Goal: Task Accomplishment & Management: Manage account settings

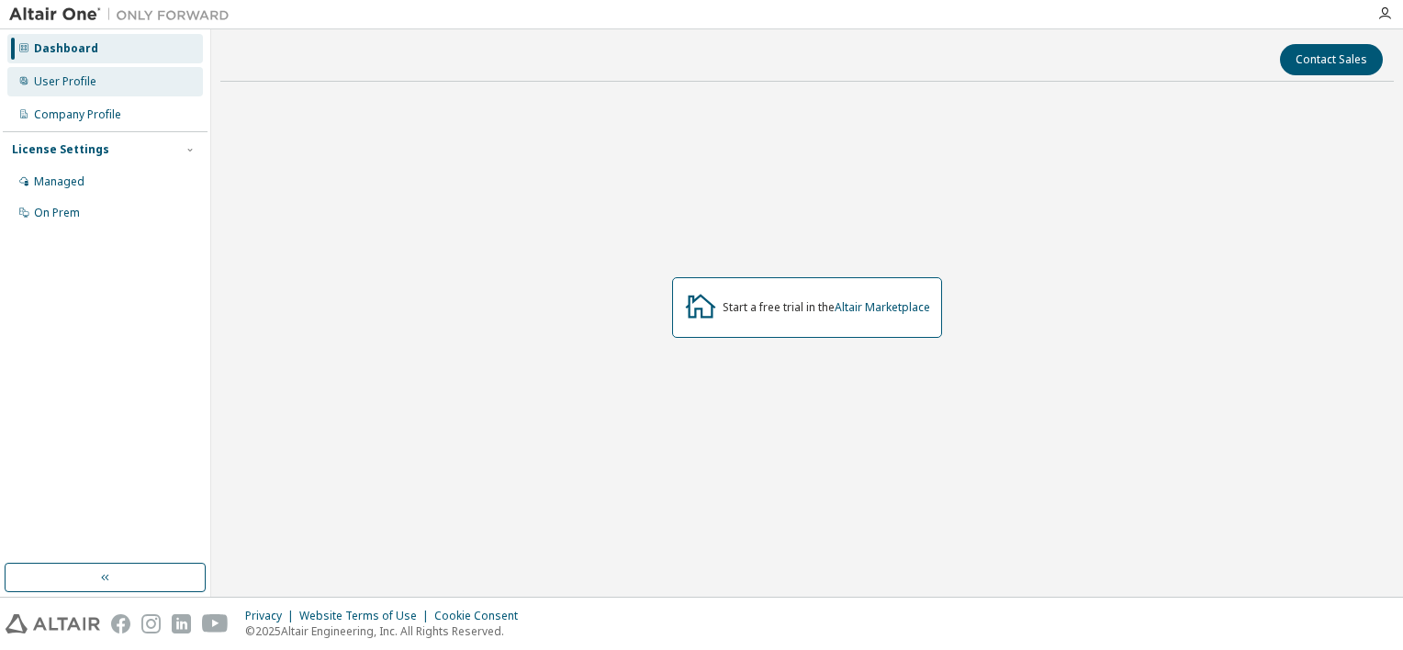
click at [82, 77] on div "User Profile" at bounding box center [65, 81] width 62 height 15
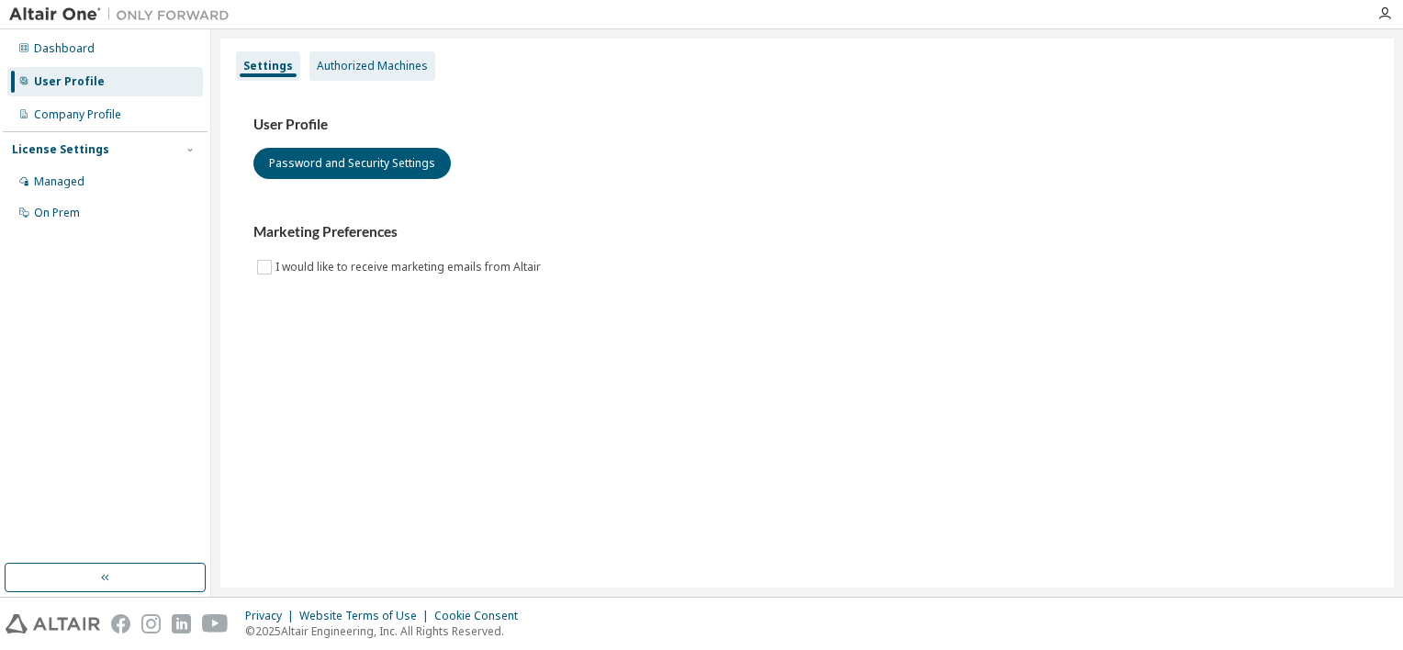
click at [378, 69] on div "Authorized Machines" at bounding box center [372, 66] width 111 height 15
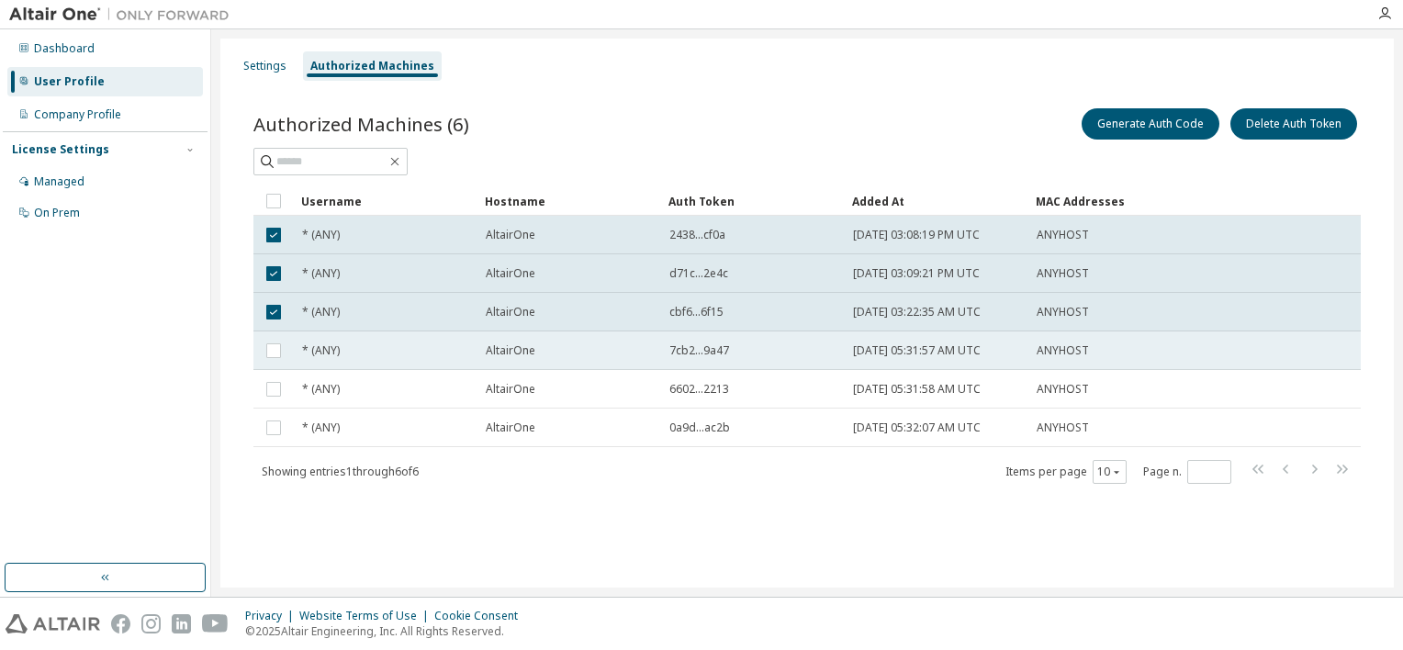
click at [285, 352] on td at bounding box center [273, 351] width 40 height 39
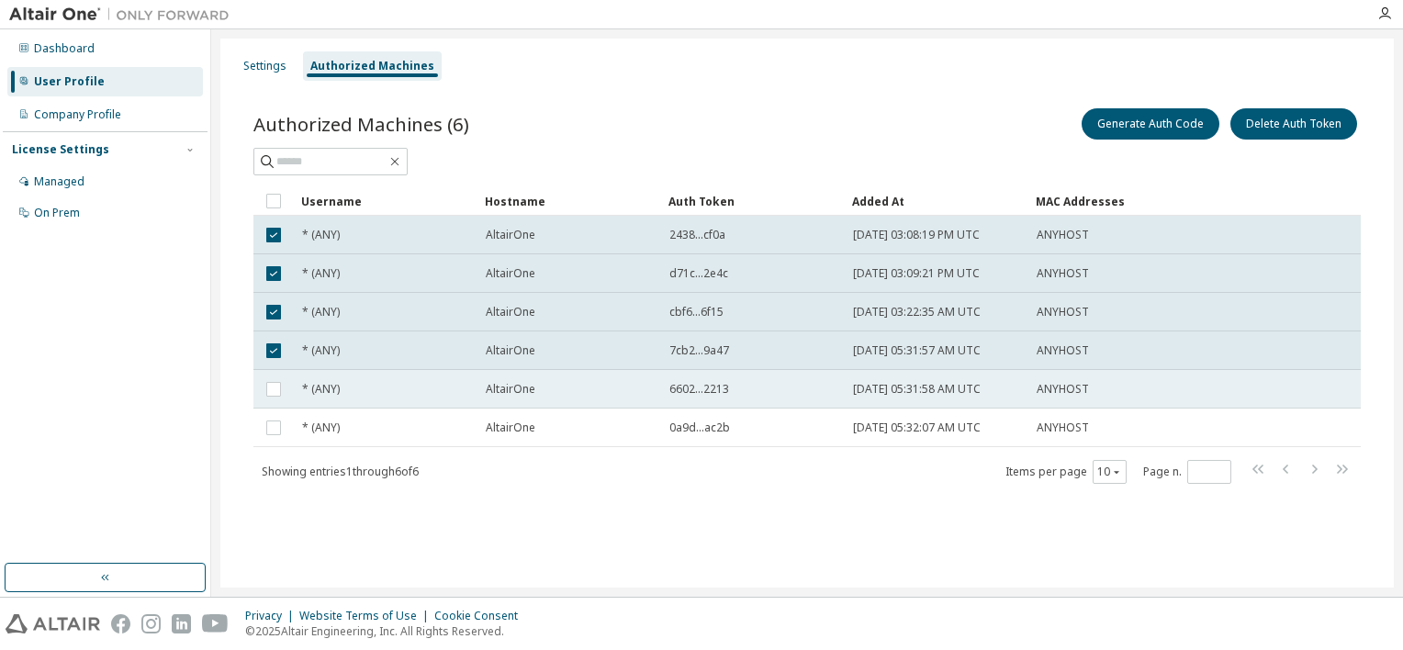
click at [274, 400] on td at bounding box center [273, 389] width 40 height 39
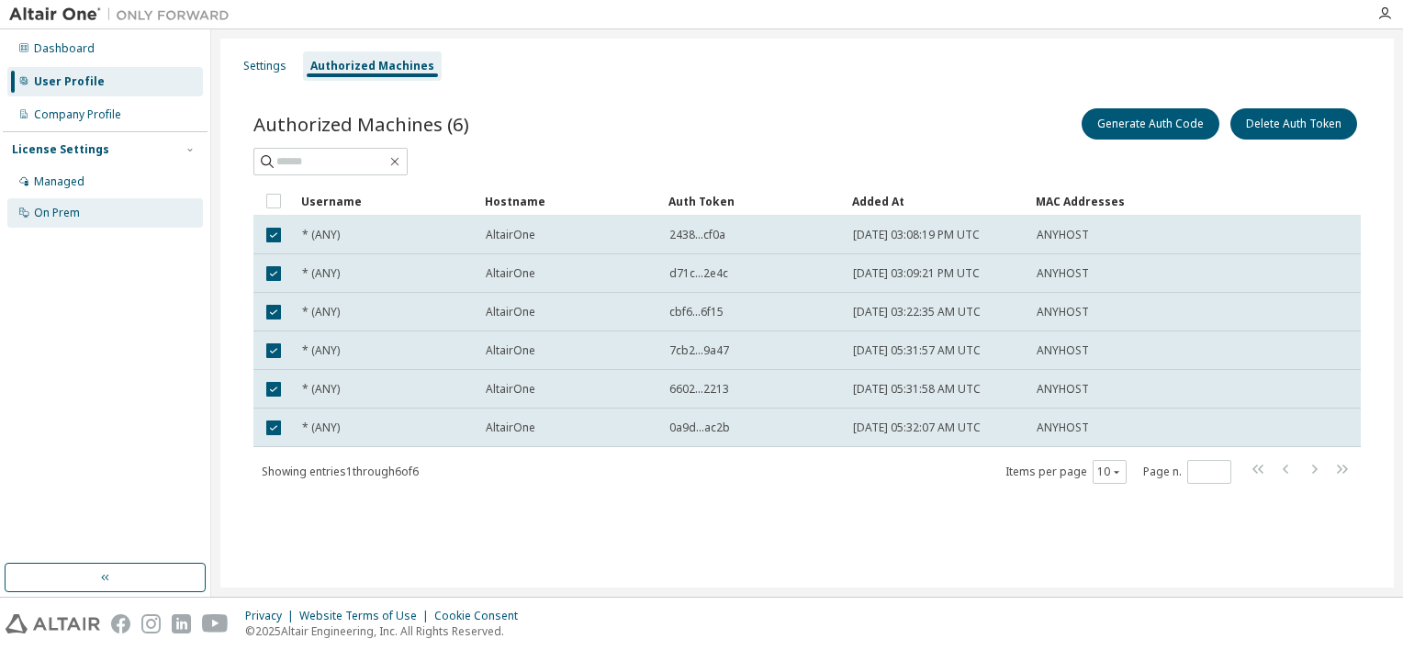
click at [76, 214] on div "On Prem" at bounding box center [57, 213] width 46 height 15
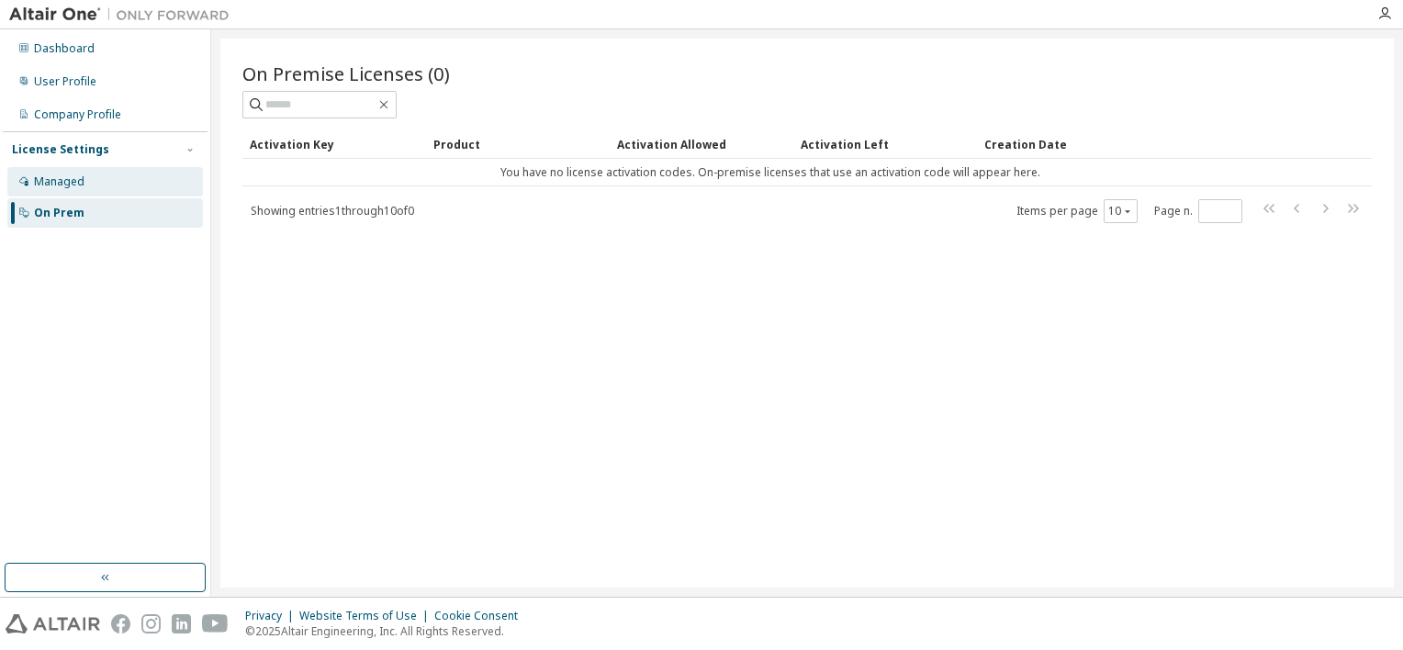
click at [64, 181] on div "Managed" at bounding box center [59, 182] width 51 height 15
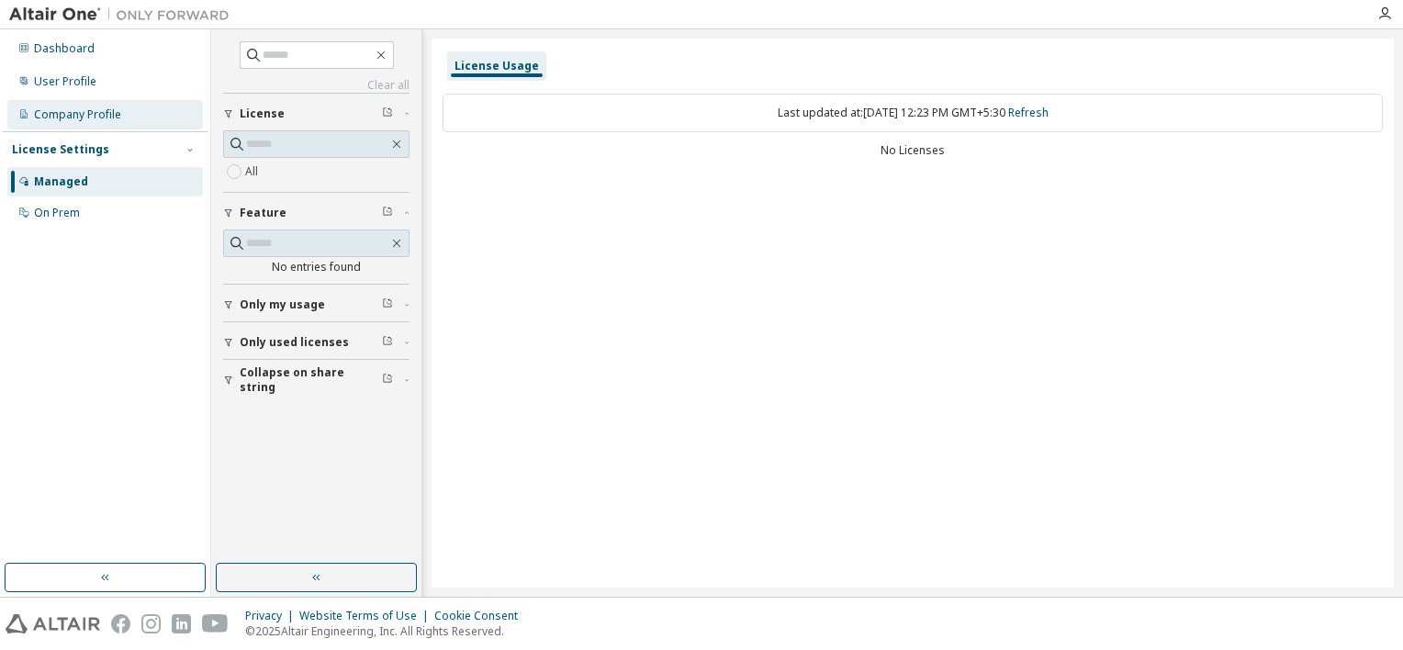
click at [75, 116] on div "Company Profile" at bounding box center [77, 114] width 87 height 15
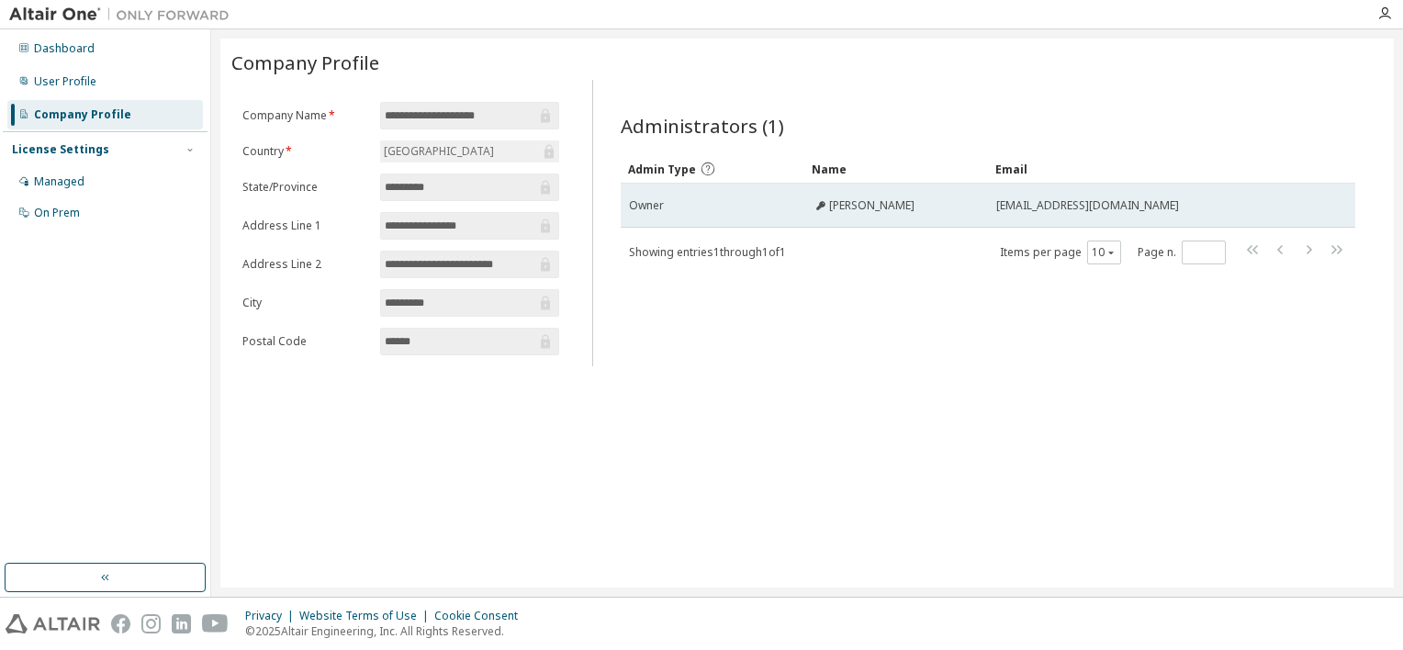
click at [861, 206] on span "[PERSON_NAME]" at bounding box center [871, 205] width 85 height 15
click at [910, 201] on span "[PERSON_NAME]" at bounding box center [871, 205] width 85 height 15
click at [824, 205] on icon at bounding box center [820, 205] width 9 height 9
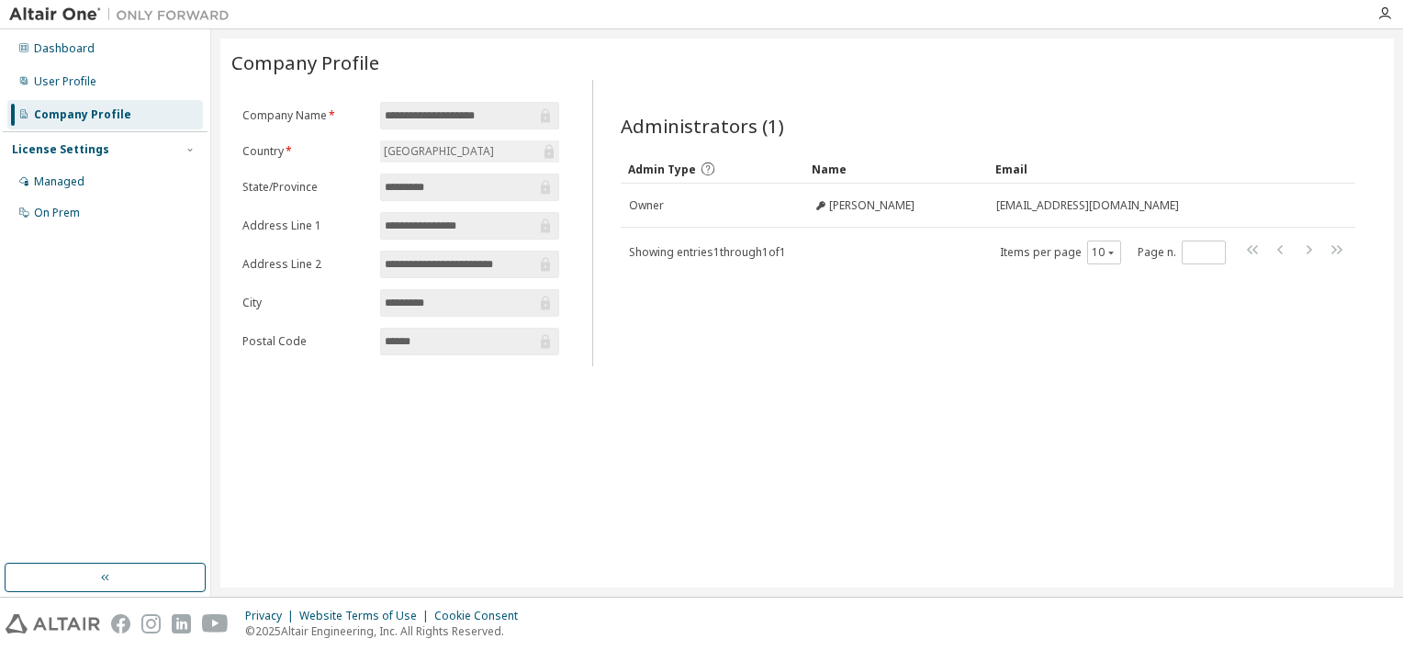
drag, startPoint x: 818, startPoint y: 205, endPoint x: 759, endPoint y: 295, distance: 108.0
click at [759, 295] on div "Administrators (1) Clear Load Save Save As Field Operator Value Select filter S…" at bounding box center [988, 229] width 779 height 276
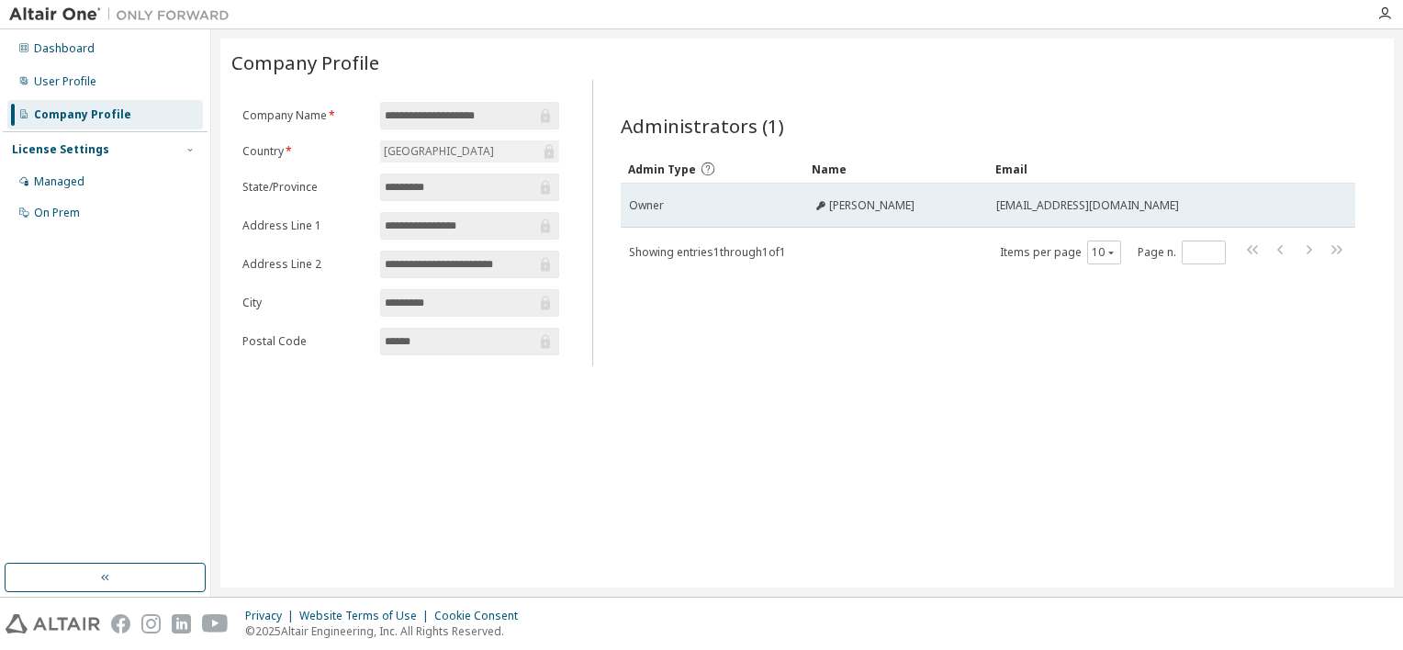
click at [648, 198] on span "Owner" at bounding box center [646, 205] width 35 height 15
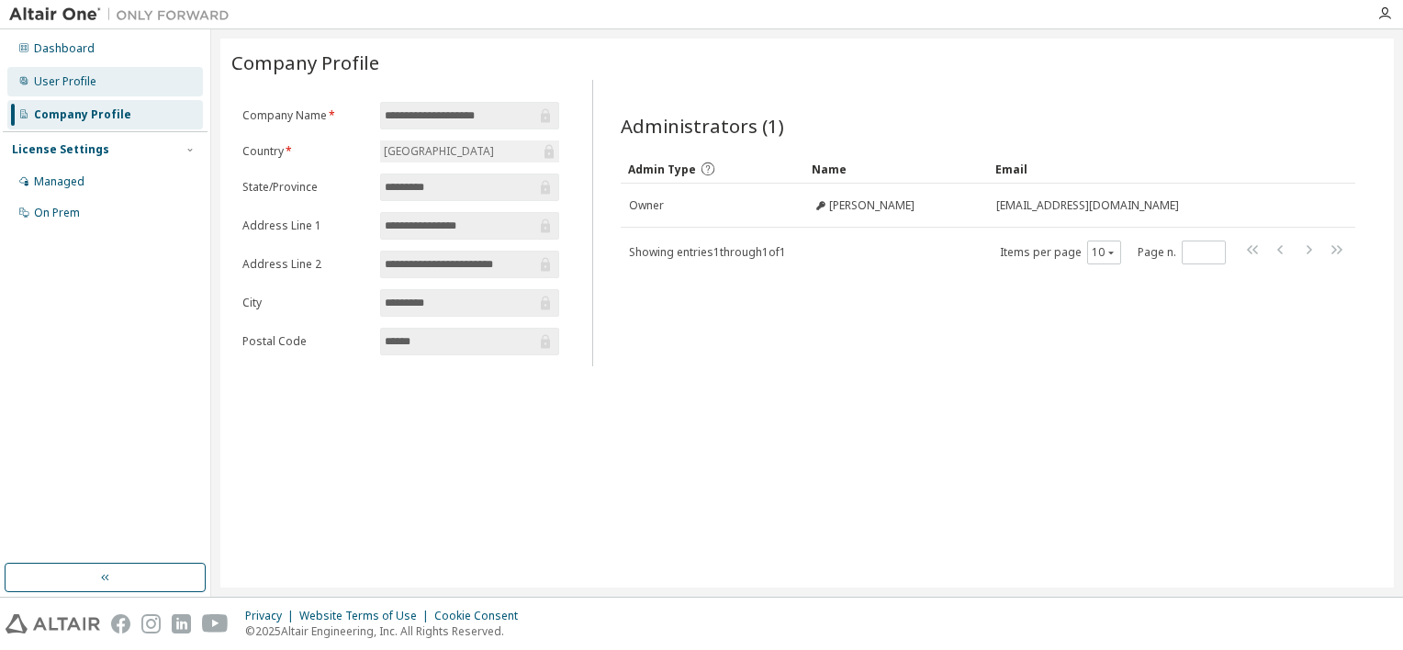
click at [83, 76] on div "User Profile" at bounding box center [65, 81] width 62 height 15
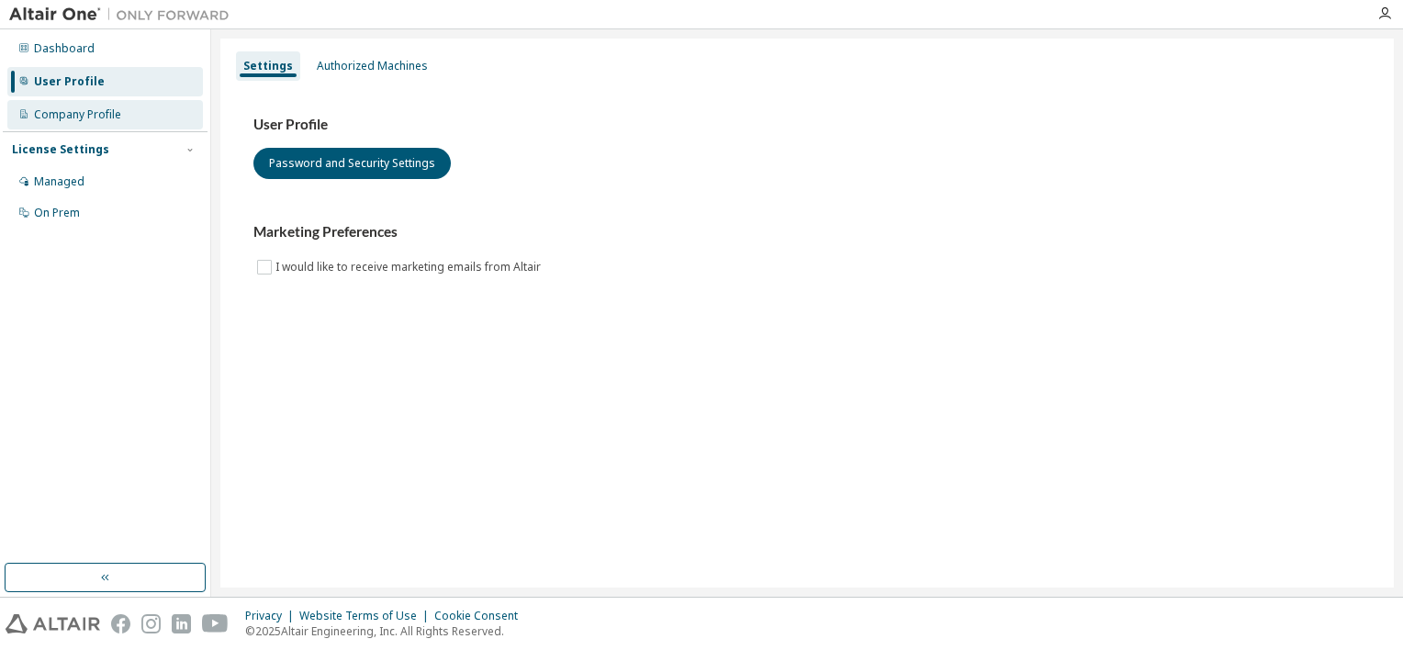
click at [94, 110] on div "Company Profile" at bounding box center [77, 114] width 87 height 15
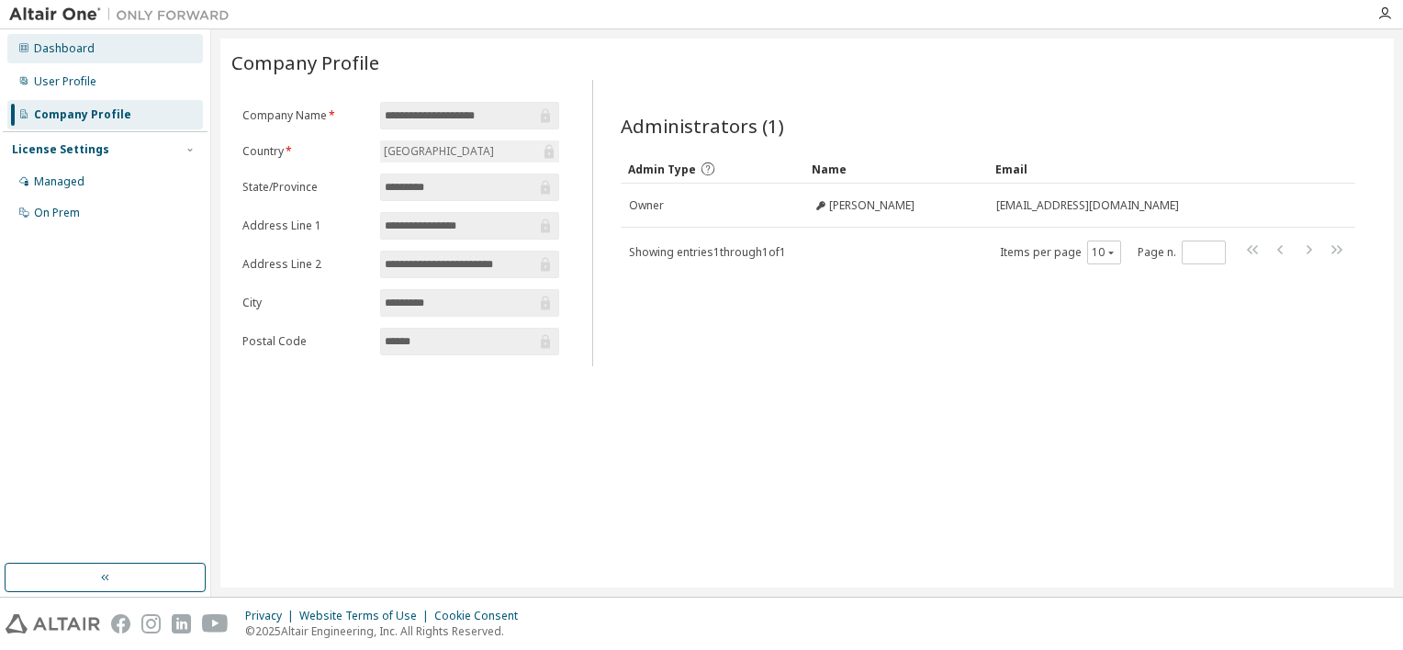
click at [62, 43] on div "Dashboard" at bounding box center [64, 48] width 61 height 15
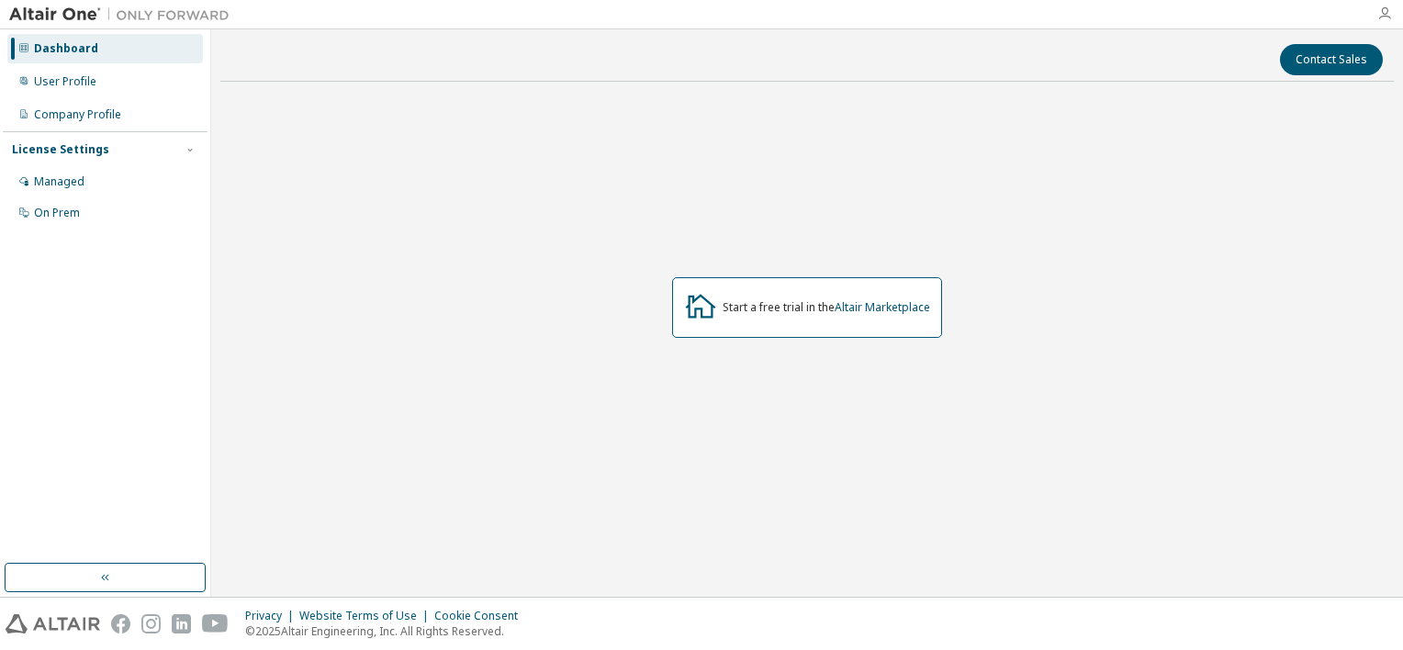
click at [1390, 8] on icon "button" at bounding box center [1385, 13] width 15 height 15
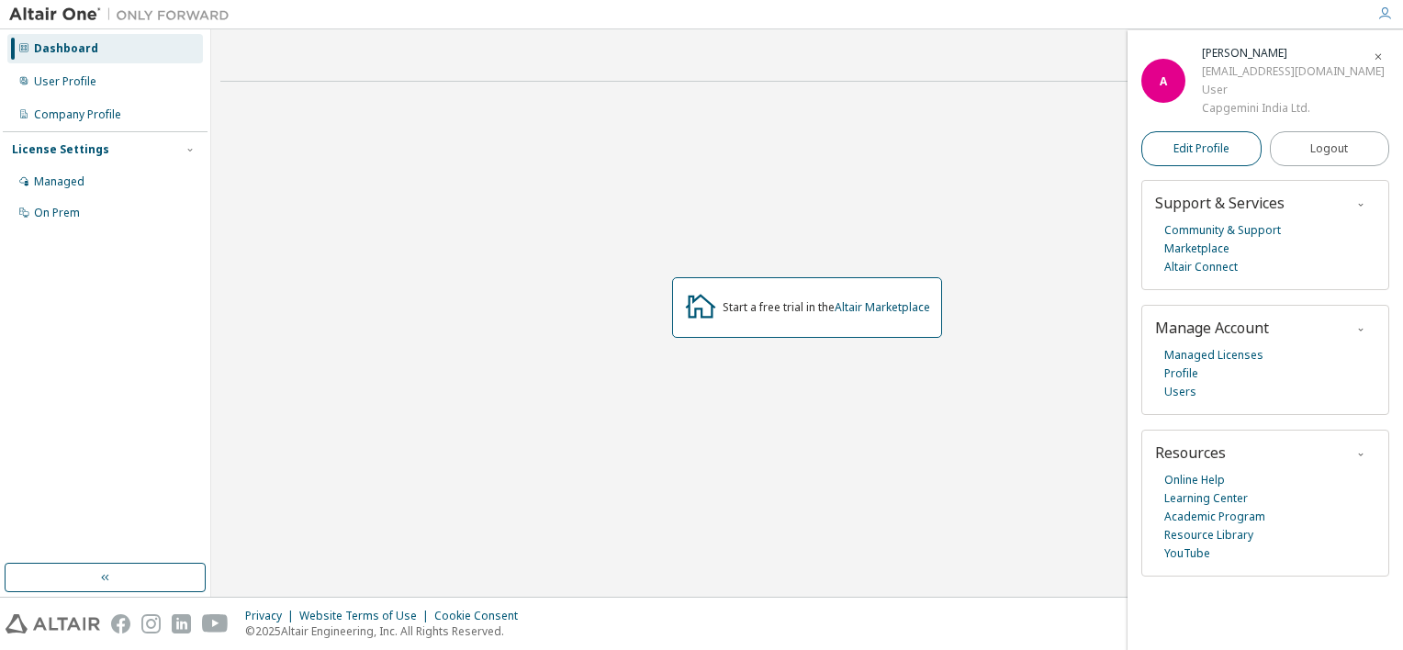
click at [1223, 156] on span "Edit Profile" at bounding box center [1202, 148] width 56 height 15
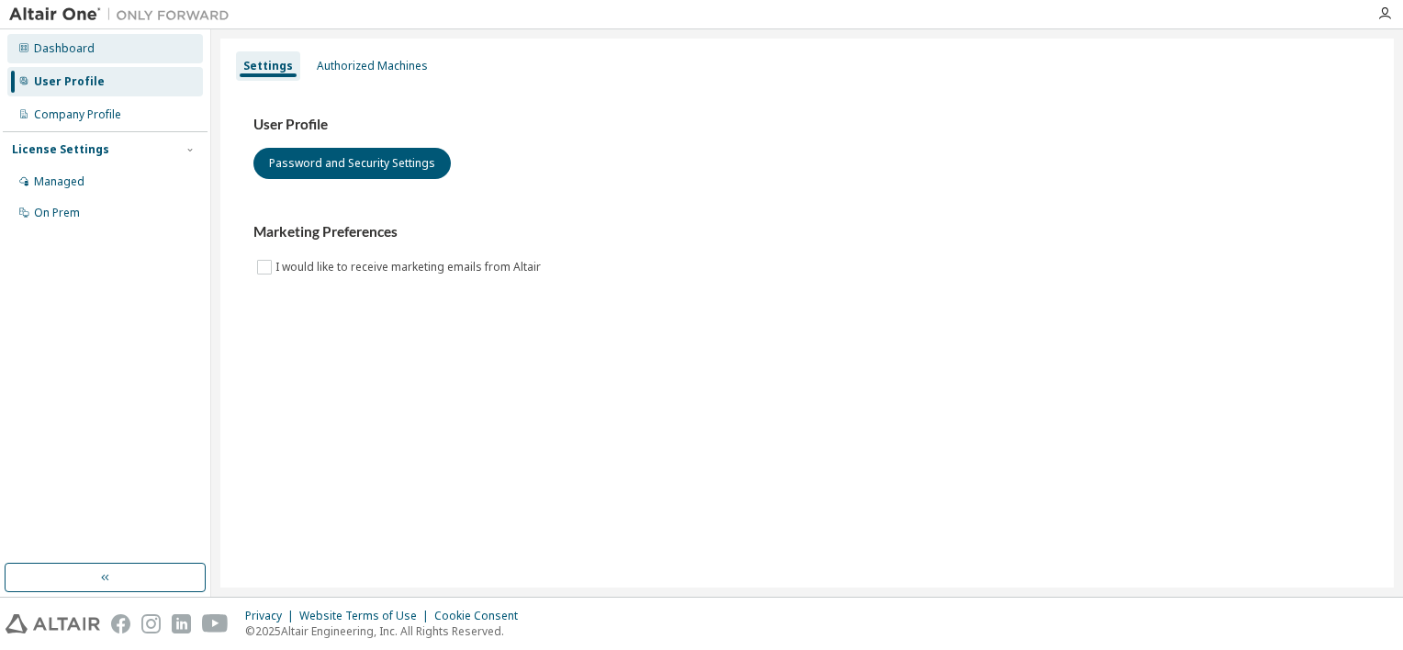
click at [80, 48] on div "Dashboard" at bounding box center [64, 48] width 61 height 15
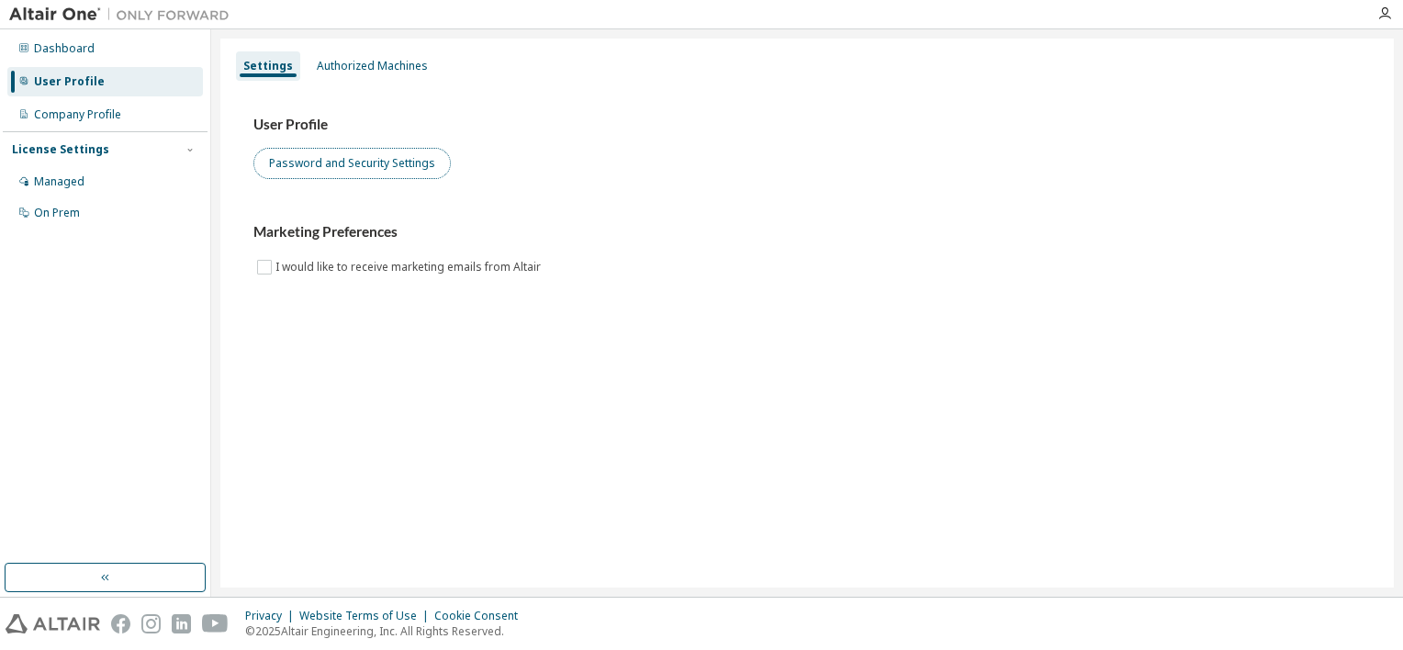
click at [331, 163] on button "Password and Security Settings" at bounding box center [351, 163] width 197 height 31
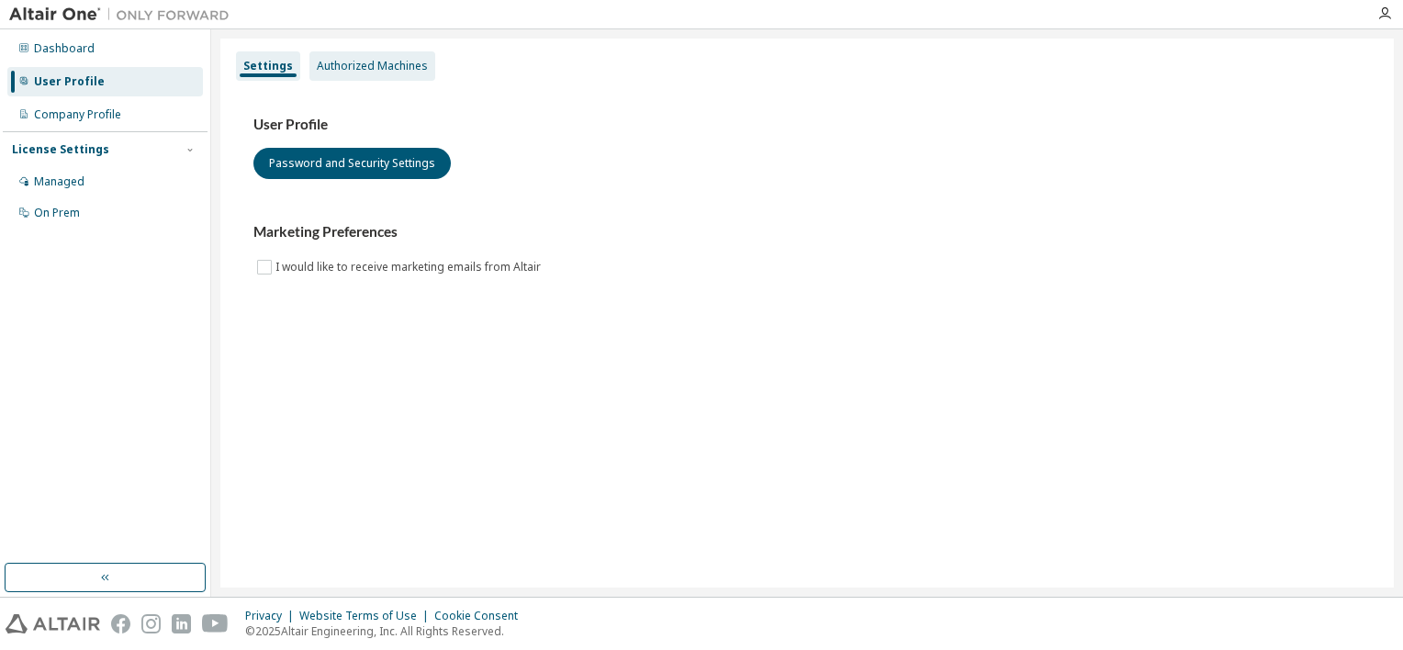
click at [347, 63] on div "Authorized Machines" at bounding box center [372, 66] width 111 height 15
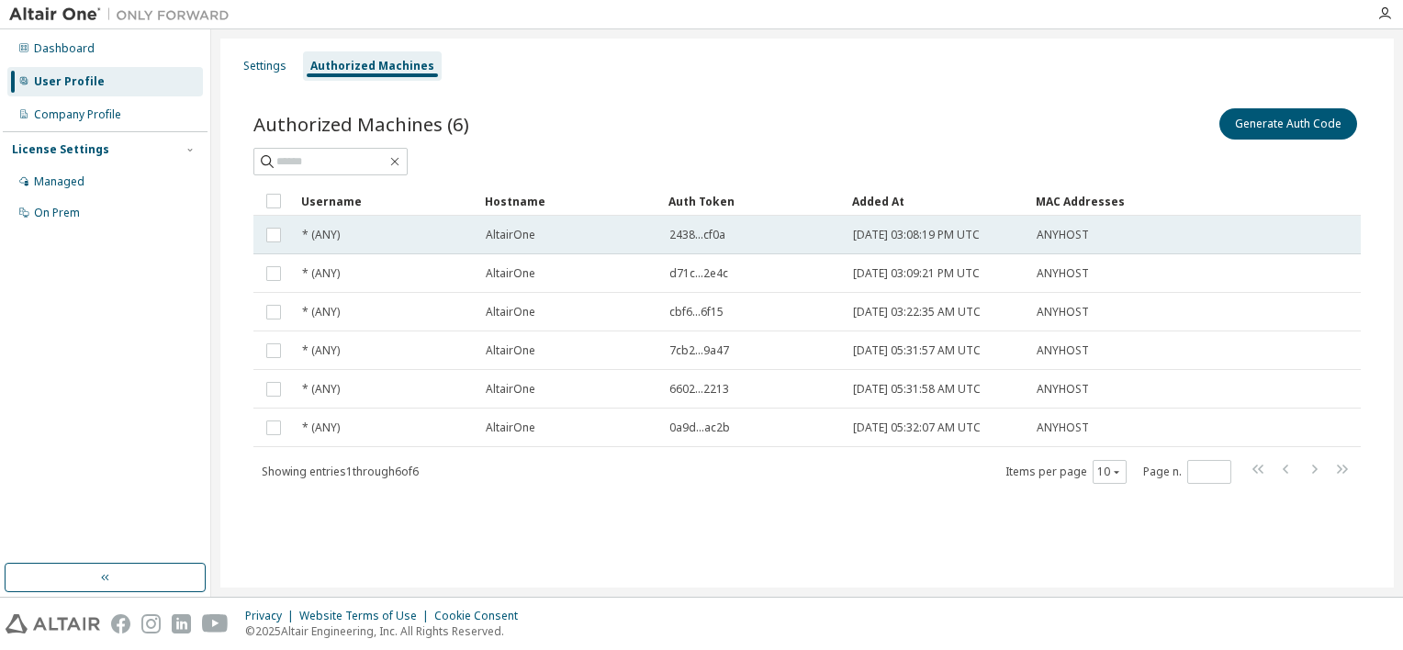
click at [261, 226] on td at bounding box center [273, 235] width 40 height 39
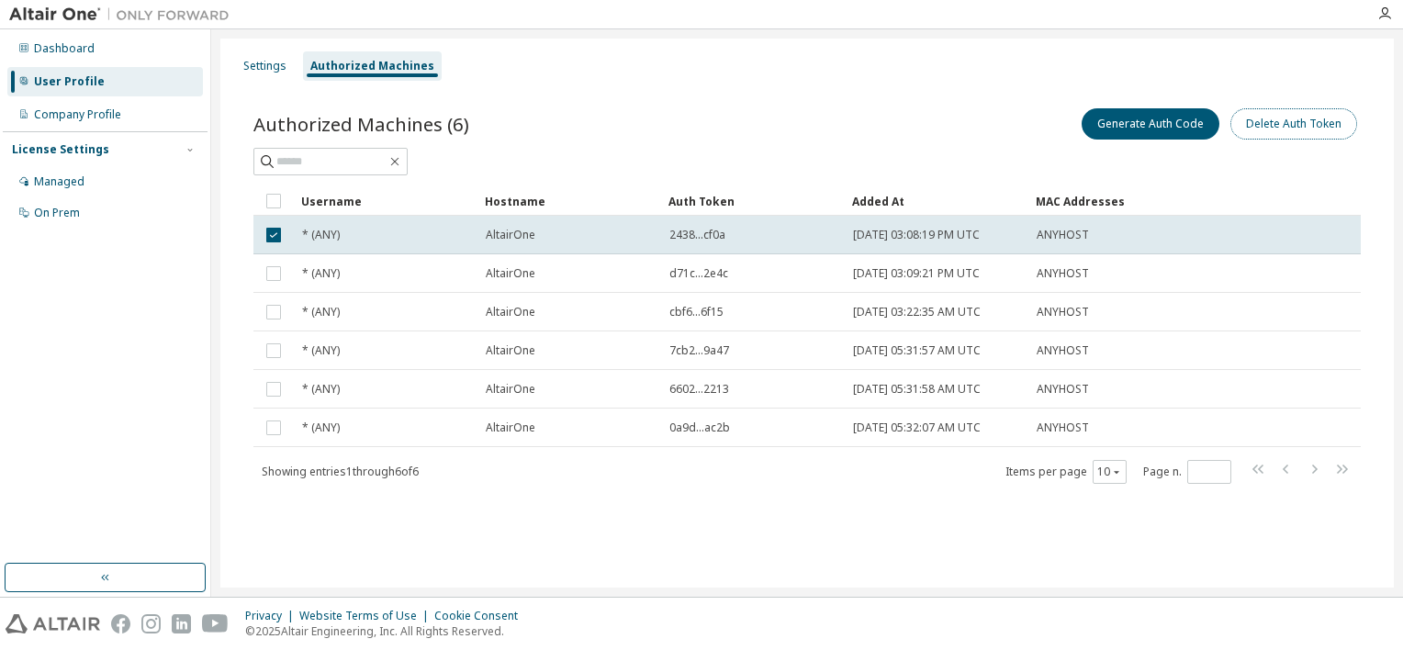
click at [1294, 119] on button "Delete Auth Token" at bounding box center [1294, 123] width 127 height 31
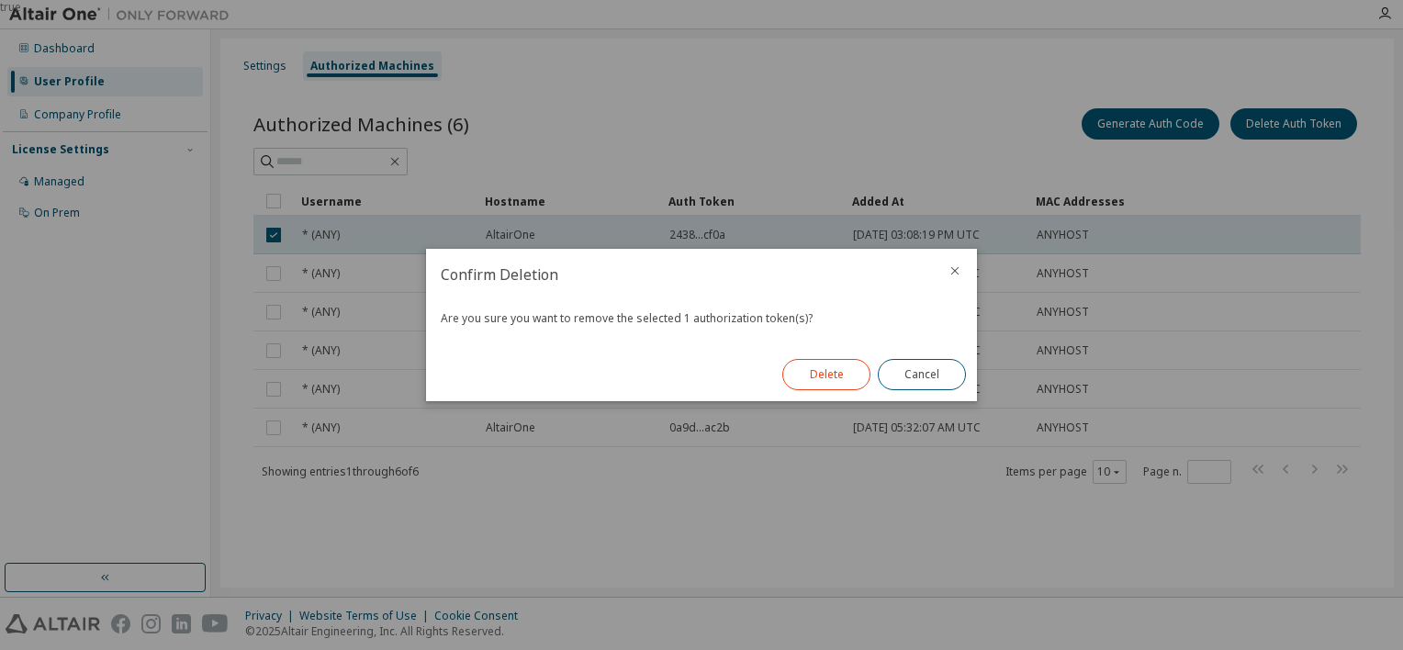
click at [818, 378] on button "Delete" at bounding box center [827, 374] width 88 height 31
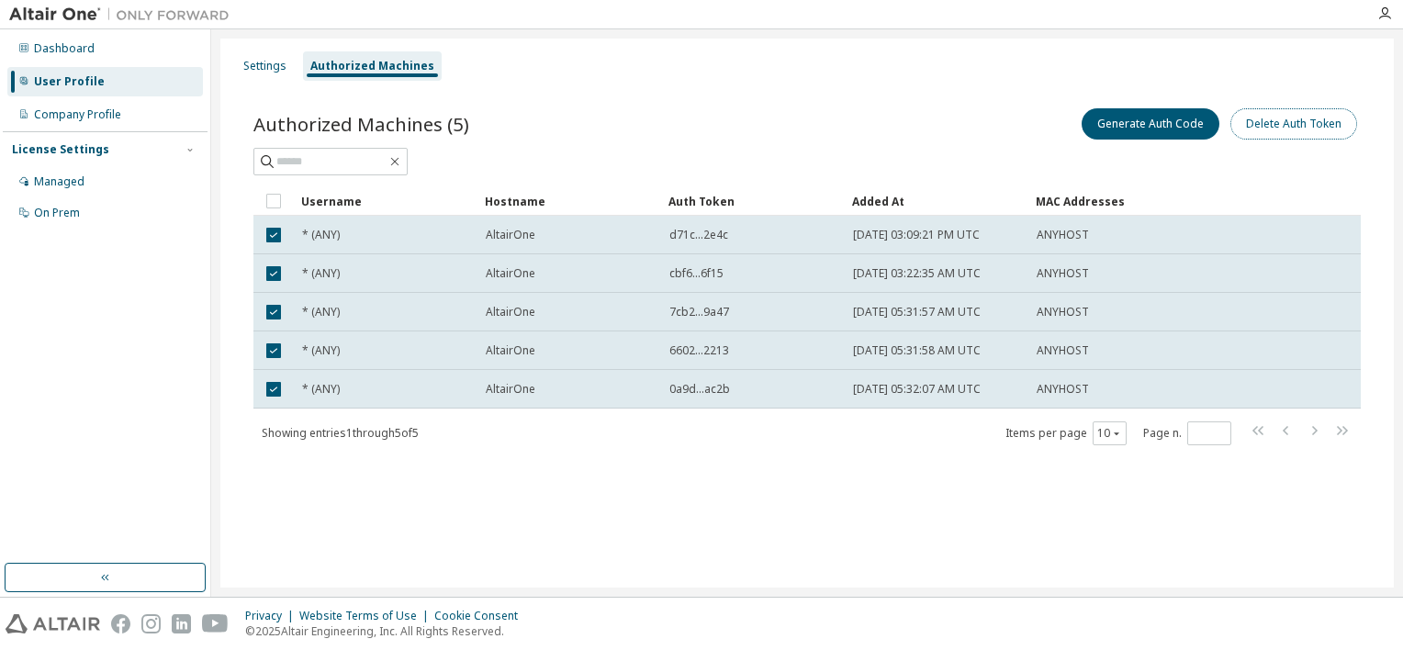
click at [1290, 128] on button "Delete Auth Token" at bounding box center [1294, 123] width 127 height 31
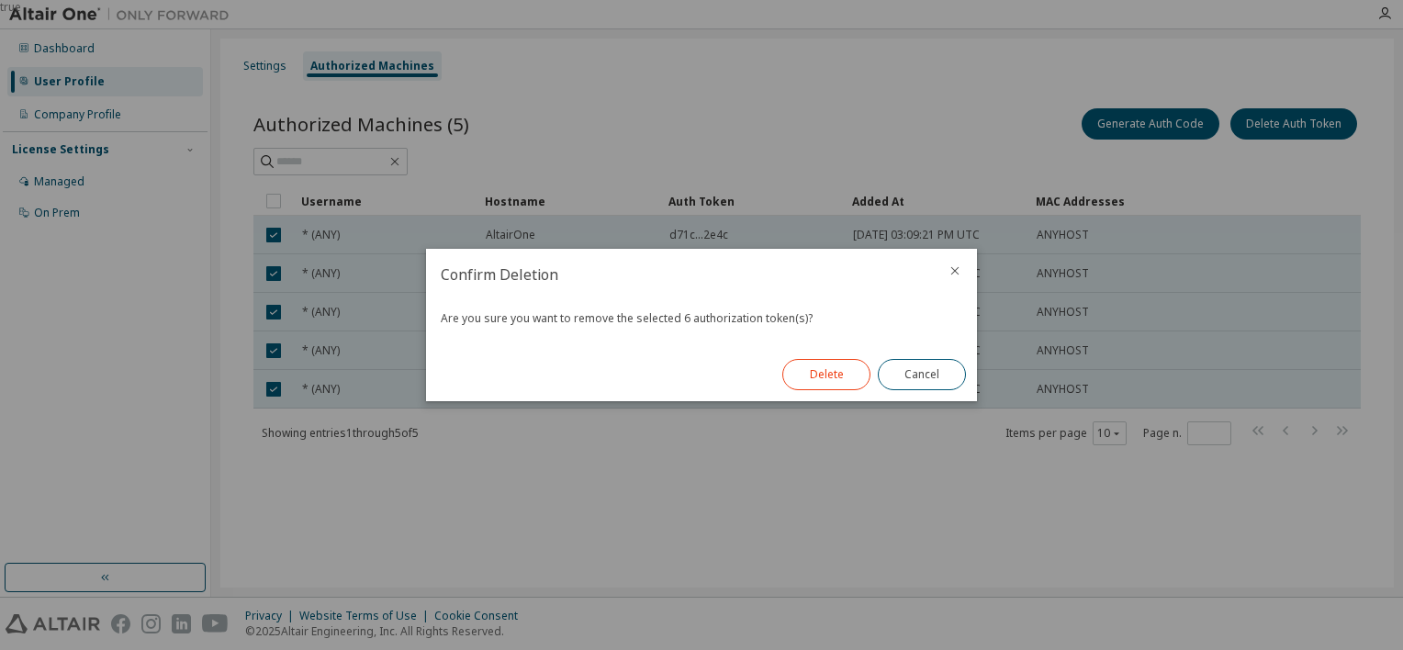
click at [830, 365] on button "Delete" at bounding box center [827, 374] width 88 height 31
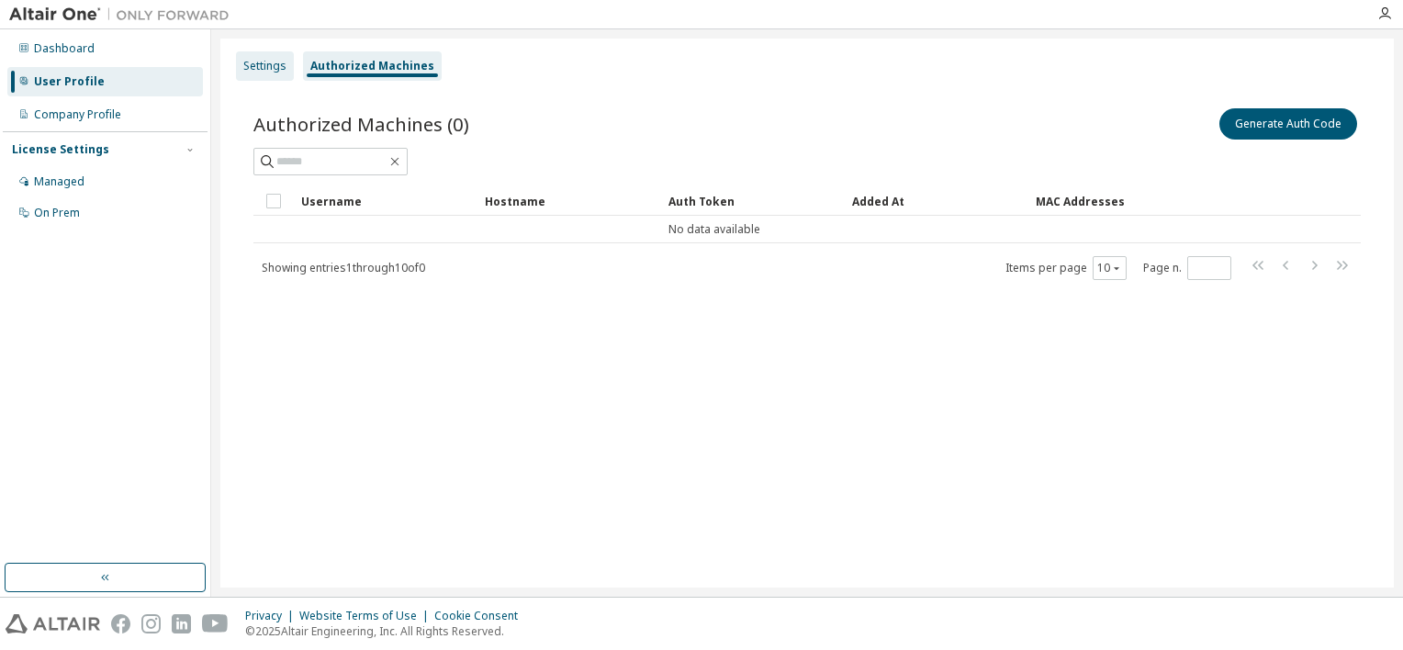
click at [274, 68] on div "Settings" at bounding box center [264, 66] width 43 height 15
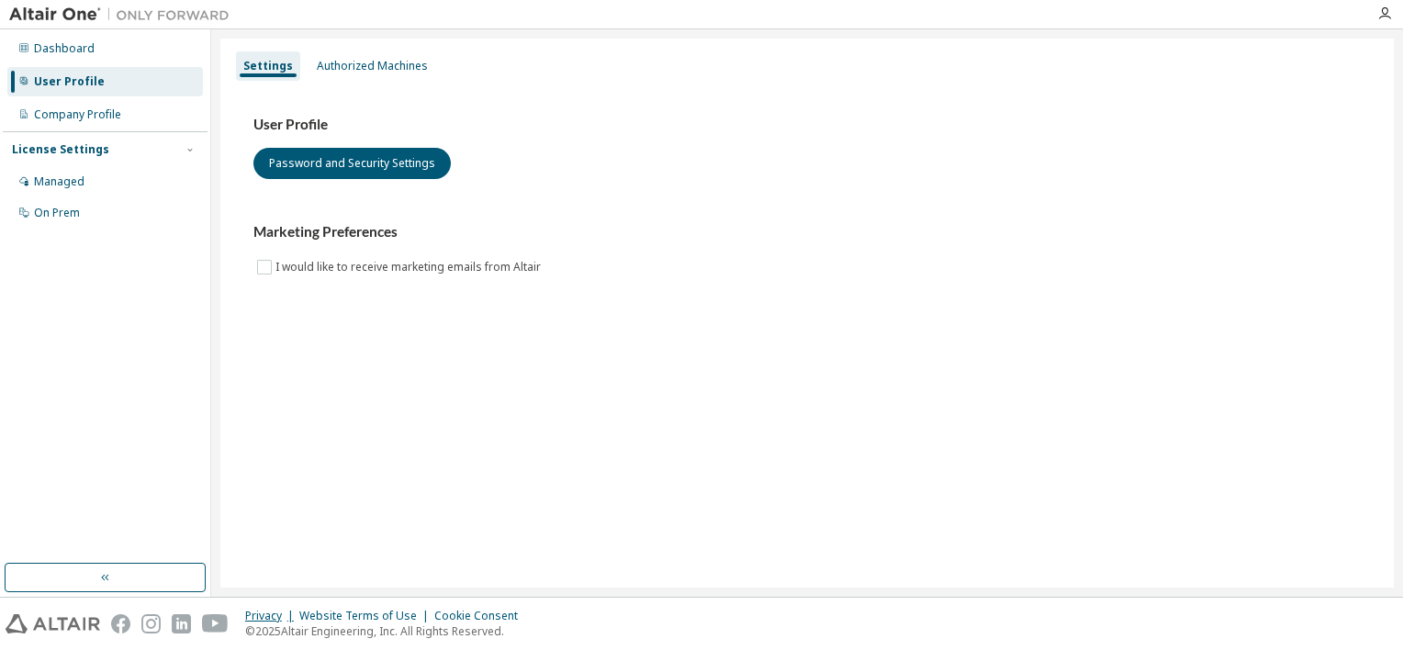
click at [253, 614] on div "Privacy" at bounding box center [272, 616] width 54 height 15
click at [69, 579] on button "button" at bounding box center [105, 577] width 201 height 29
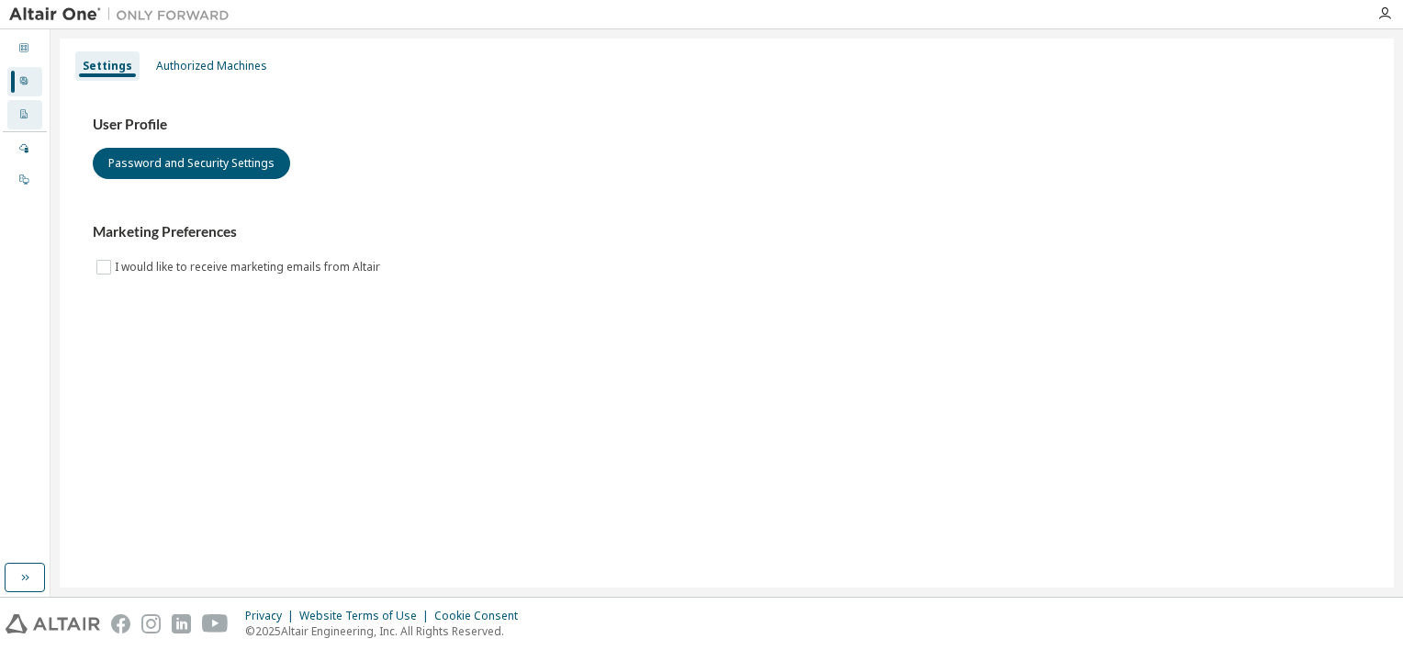
click at [32, 117] on div "Company Profile" at bounding box center [24, 114] width 35 height 29
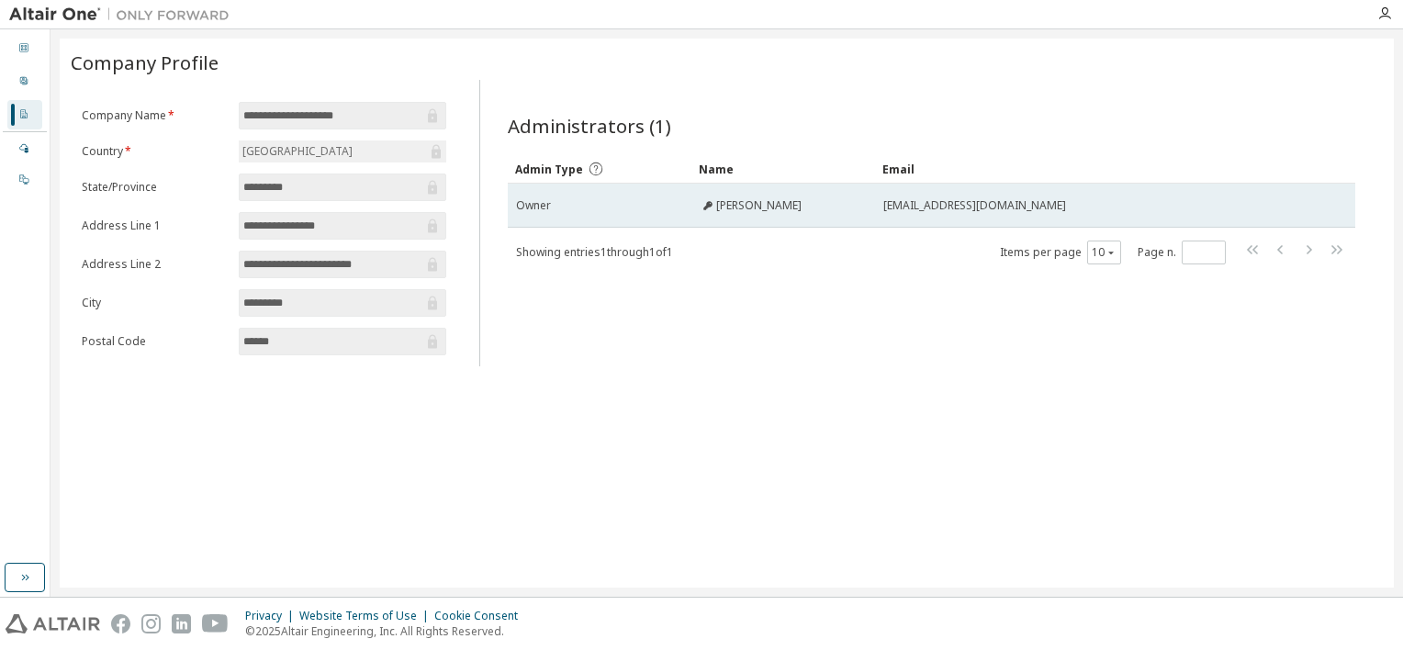
click at [794, 200] on span "[PERSON_NAME]" at bounding box center [758, 205] width 85 height 15
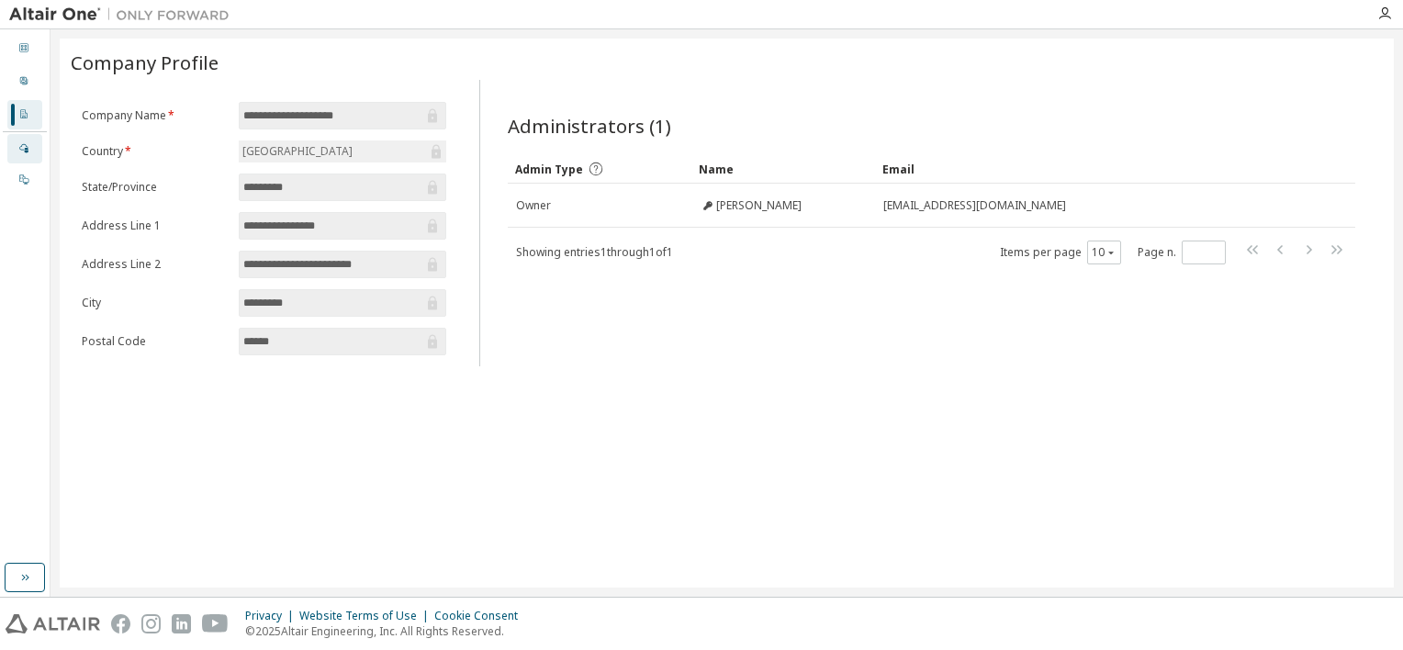
click at [28, 140] on div "Managed" at bounding box center [24, 148] width 35 height 29
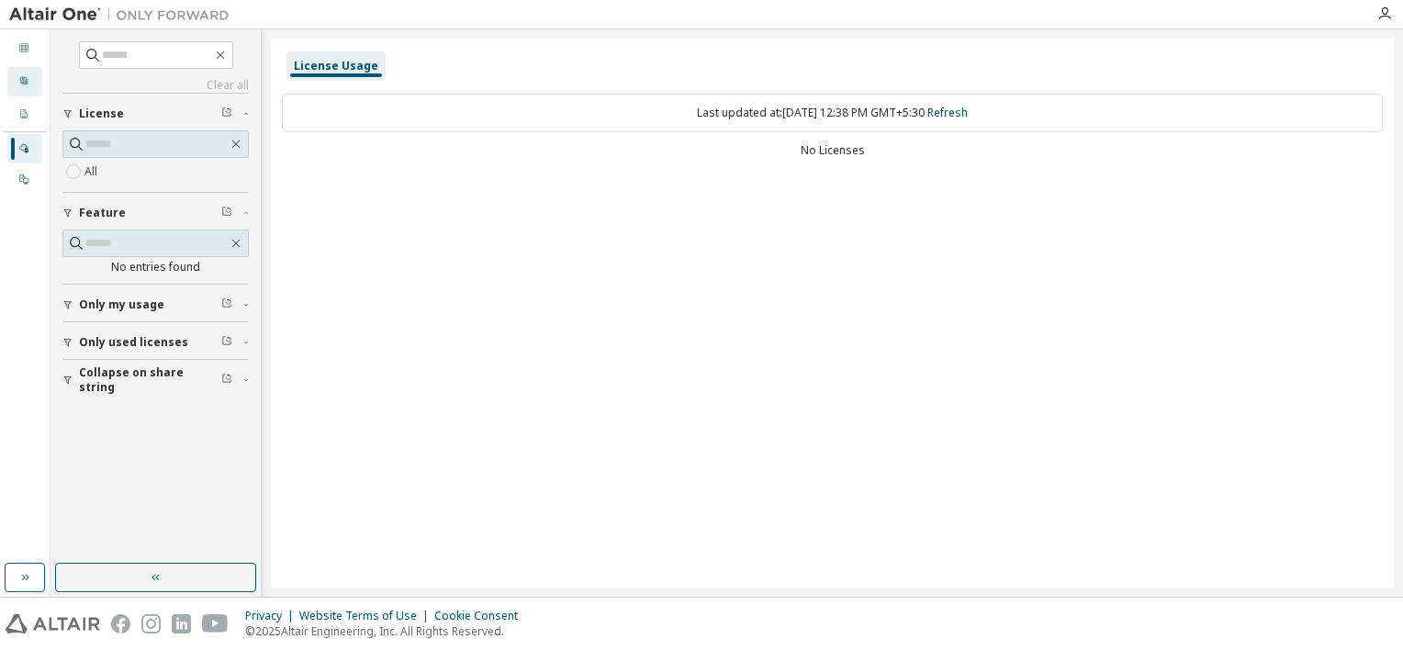
click at [29, 75] on div "User Profile" at bounding box center [24, 81] width 35 height 29
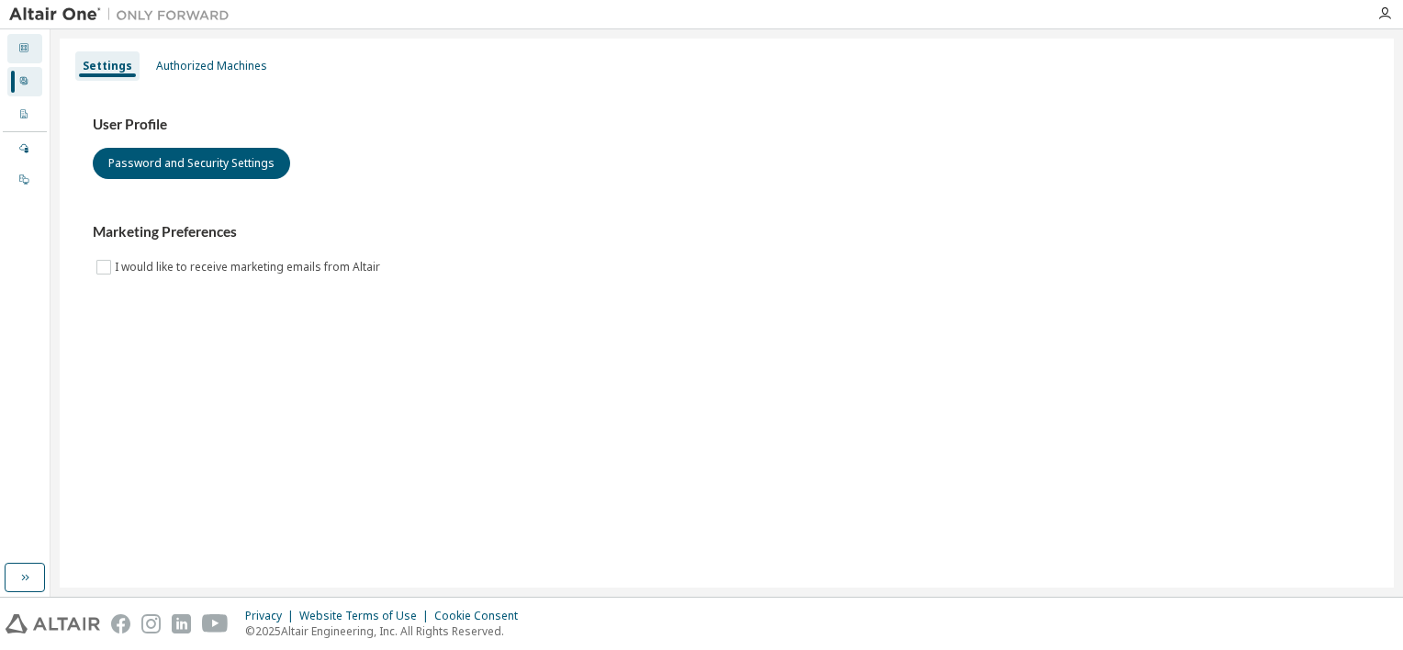
click at [29, 50] on div "Dashboard" at bounding box center [24, 48] width 35 height 29
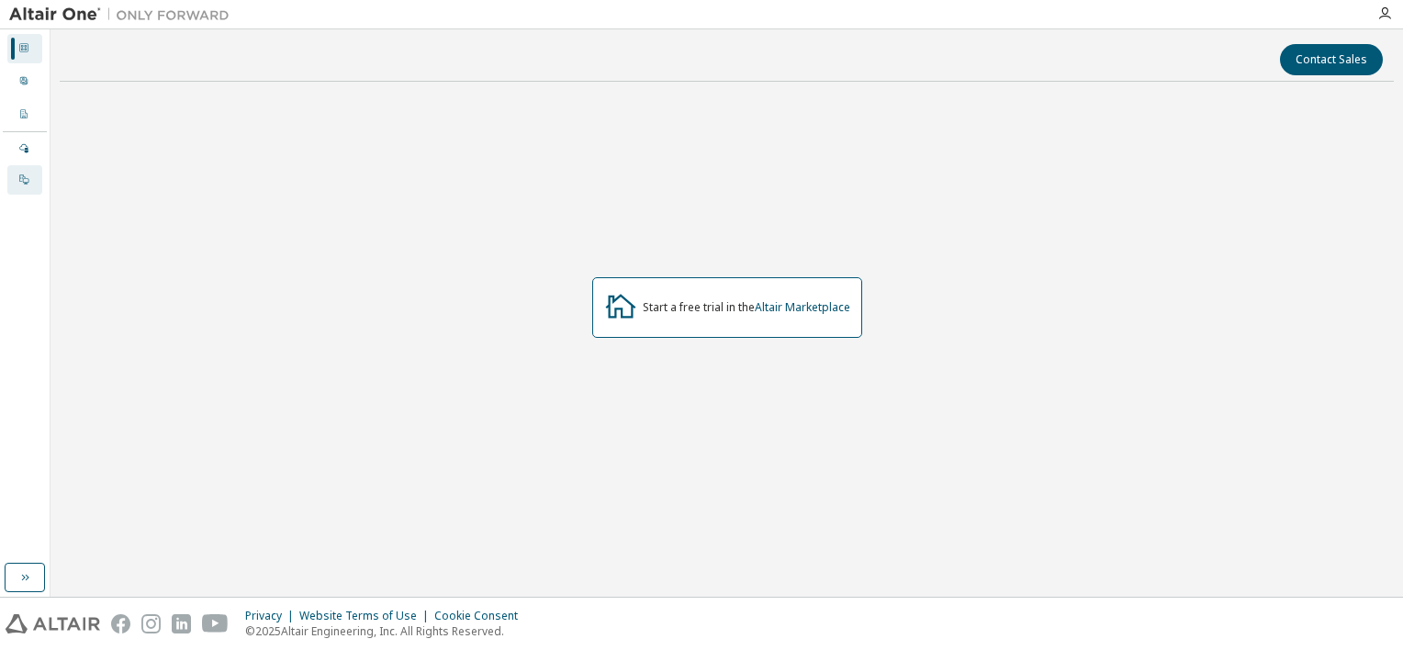
click at [33, 182] on div "On Prem" at bounding box center [24, 179] width 35 height 29
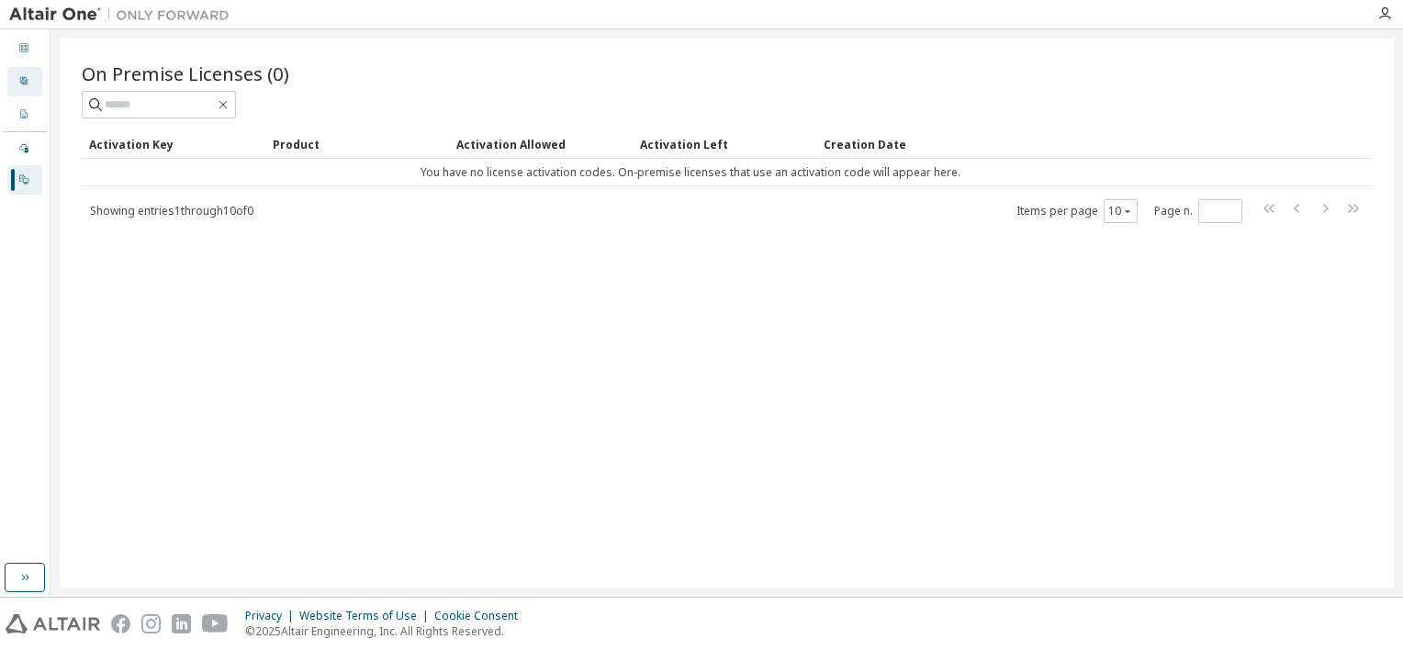
click at [21, 82] on icon at bounding box center [23, 80] width 11 height 11
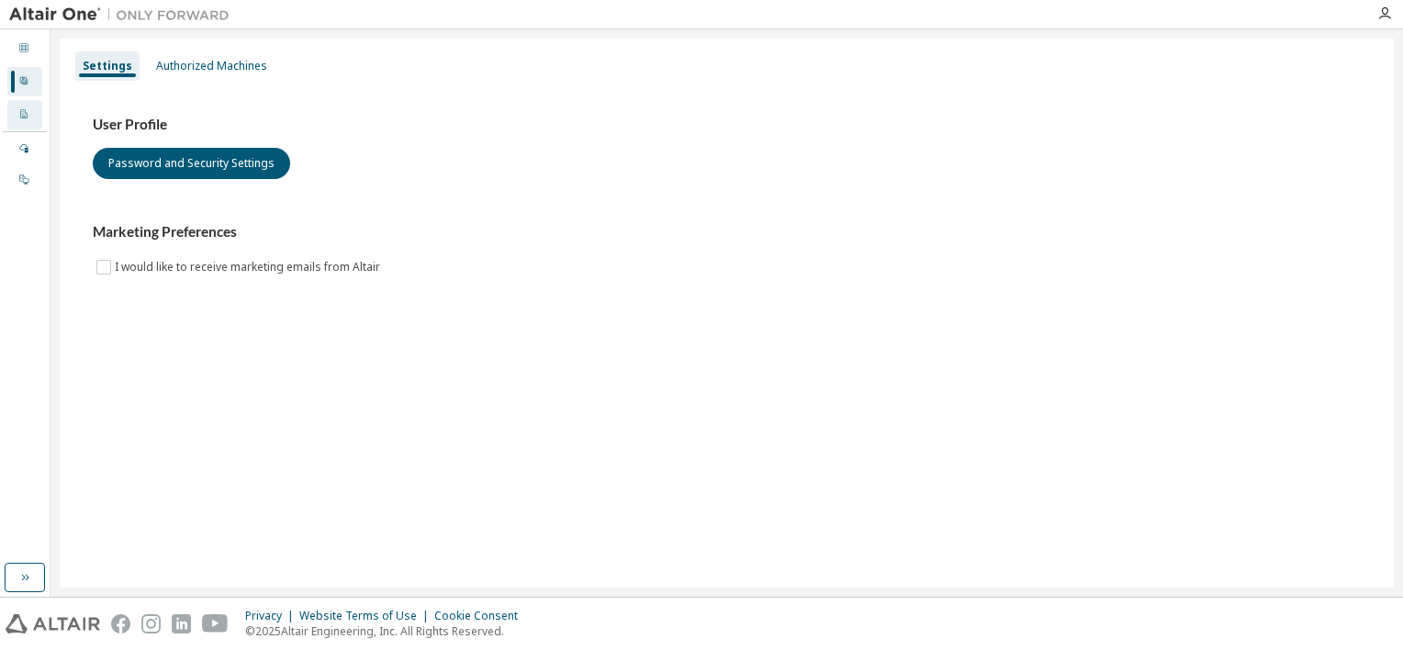
click at [31, 121] on div "Company Profile" at bounding box center [24, 114] width 35 height 29
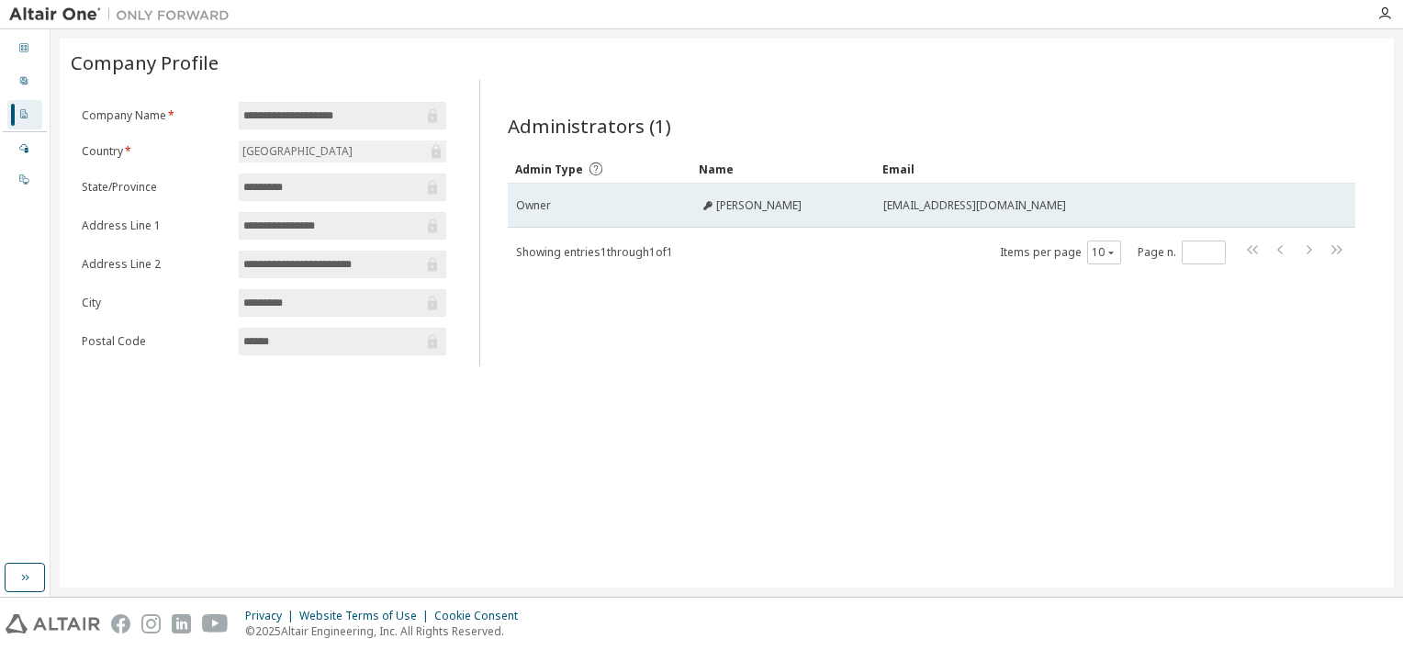
click at [722, 209] on span "[PERSON_NAME]" at bounding box center [758, 205] width 85 height 15
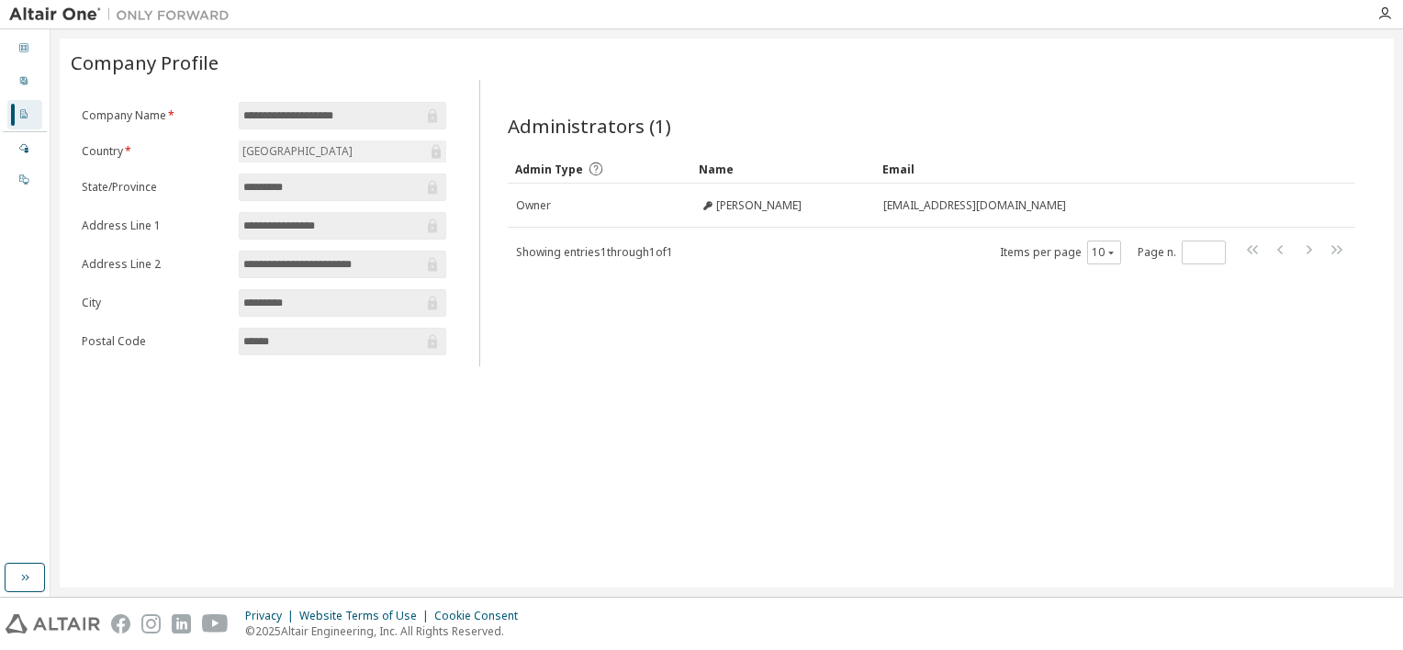
drag, startPoint x: 782, startPoint y: 213, endPoint x: 639, endPoint y: 347, distance: 195.6
click at [639, 347] on div "Administrators (1) Clear Load Save Save As Field Operator Value Select filter S…" at bounding box center [932, 229] width 892 height 276
click at [20, 76] on icon at bounding box center [23, 80] width 11 height 11
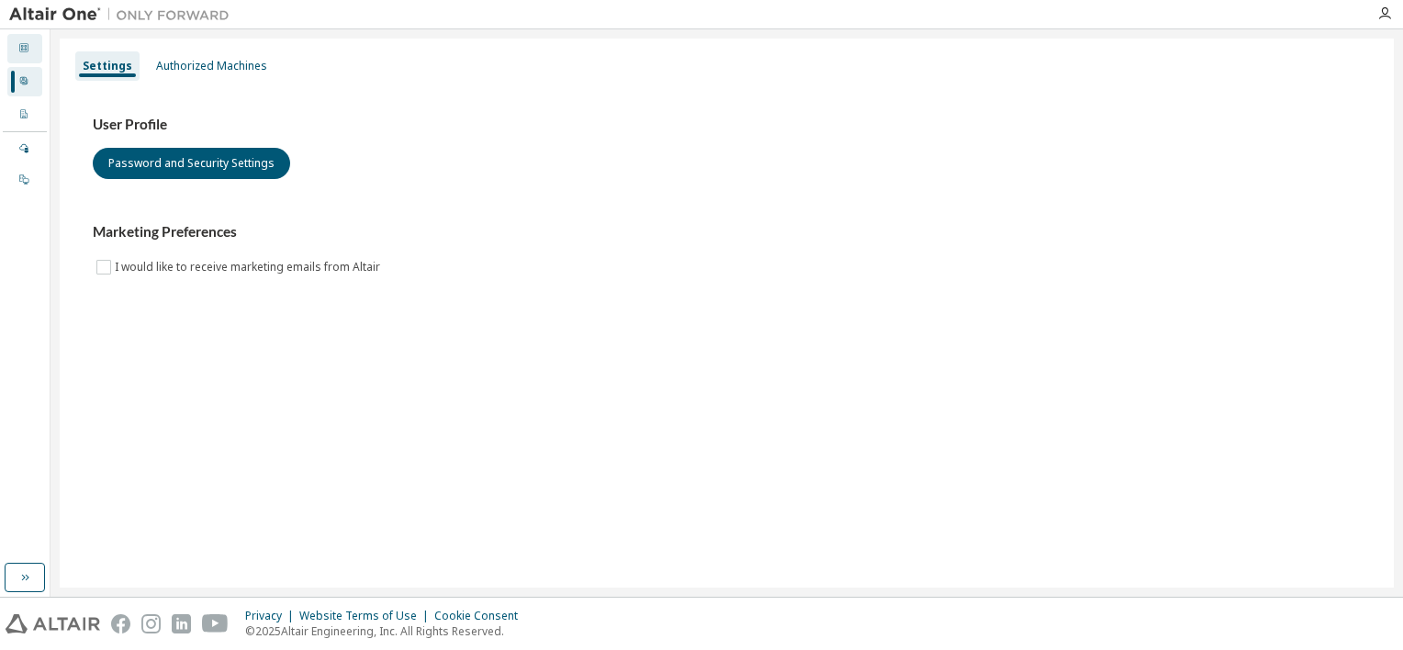
click at [24, 51] on icon at bounding box center [23, 47] width 11 height 11
